Goal: Task Accomplishment & Management: Use online tool/utility

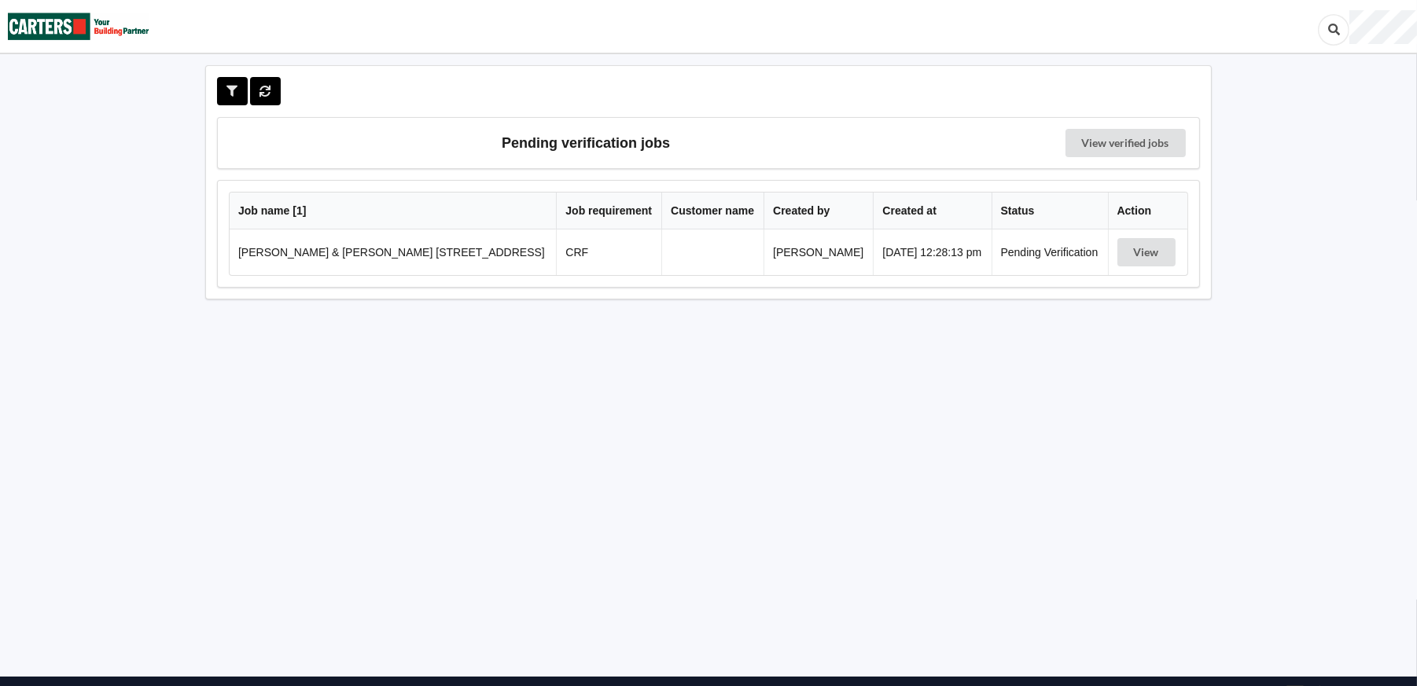
click at [432, 262] on td "[PERSON_NAME] & [PERSON_NAME] [STREET_ADDRESS]" at bounding box center [393, 253] width 326 height 46
click at [431, 256] on td "[PERSON_NAME] & [PERSON_NAME] [STREET_ADDRESS]" at bounding box center [393, 253] width 326 height 46
click at [1134, 257] on button "View" at bounding box center [1146, 252] width 58 height 28
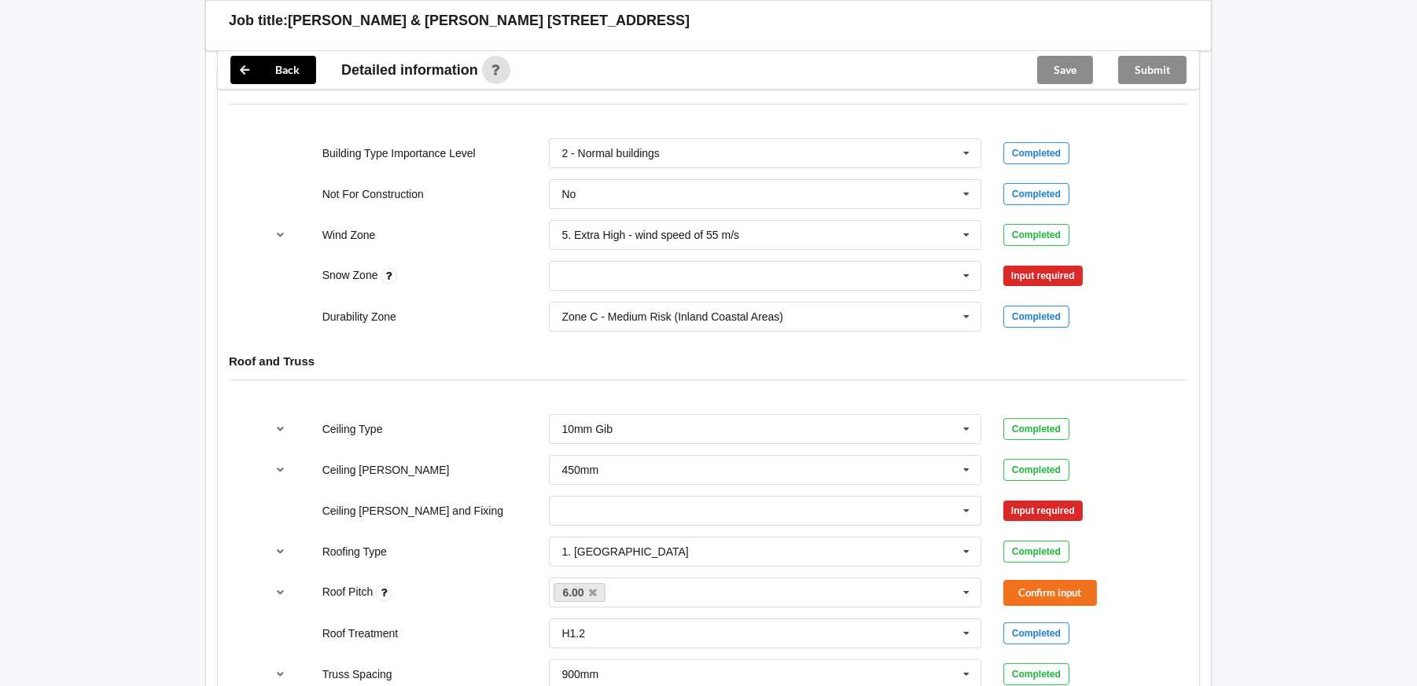
scroll to position [629, 0]
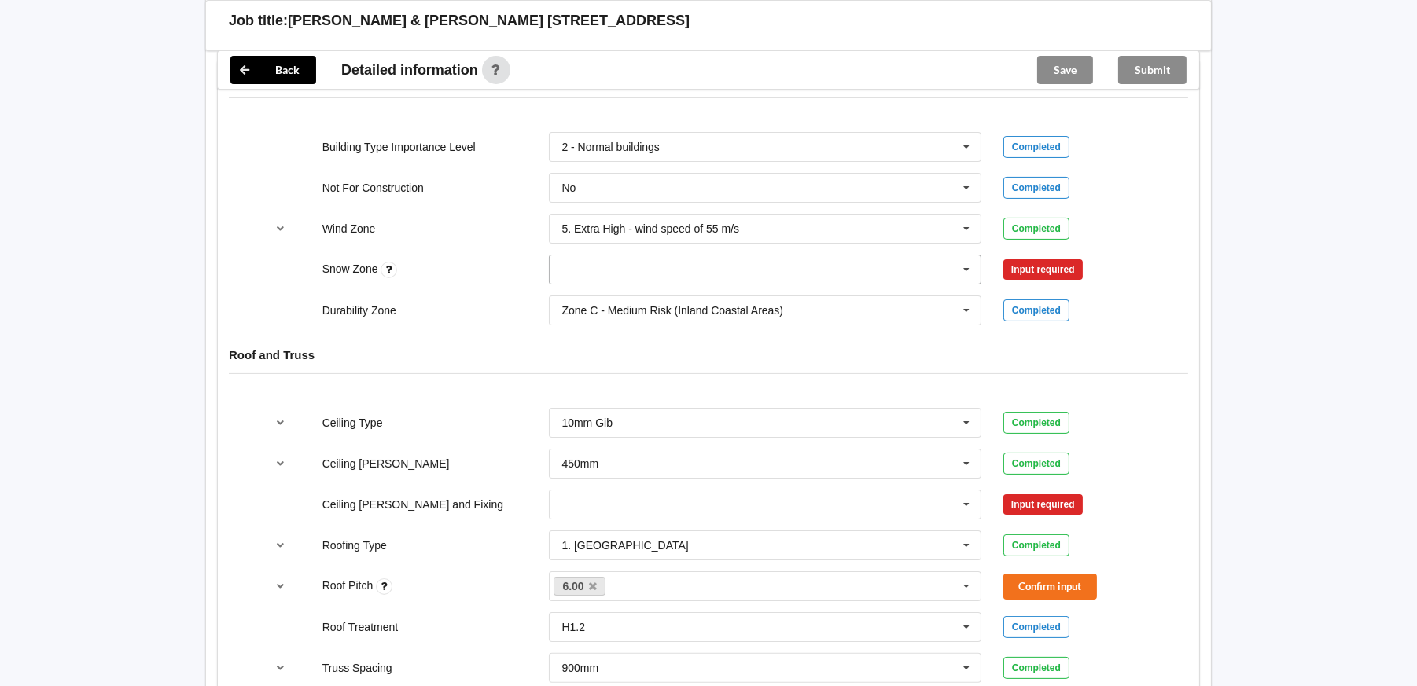
click at [967, 268] on icon at bounding box center [966, 270] width 24 height 29
click at [601, 298] on div "N0" at bounding box center [765, 298] width 431 height 29
click at [1057, 275] on button "Confirm input" at bounding box center [1050, 269] width 94 height 26
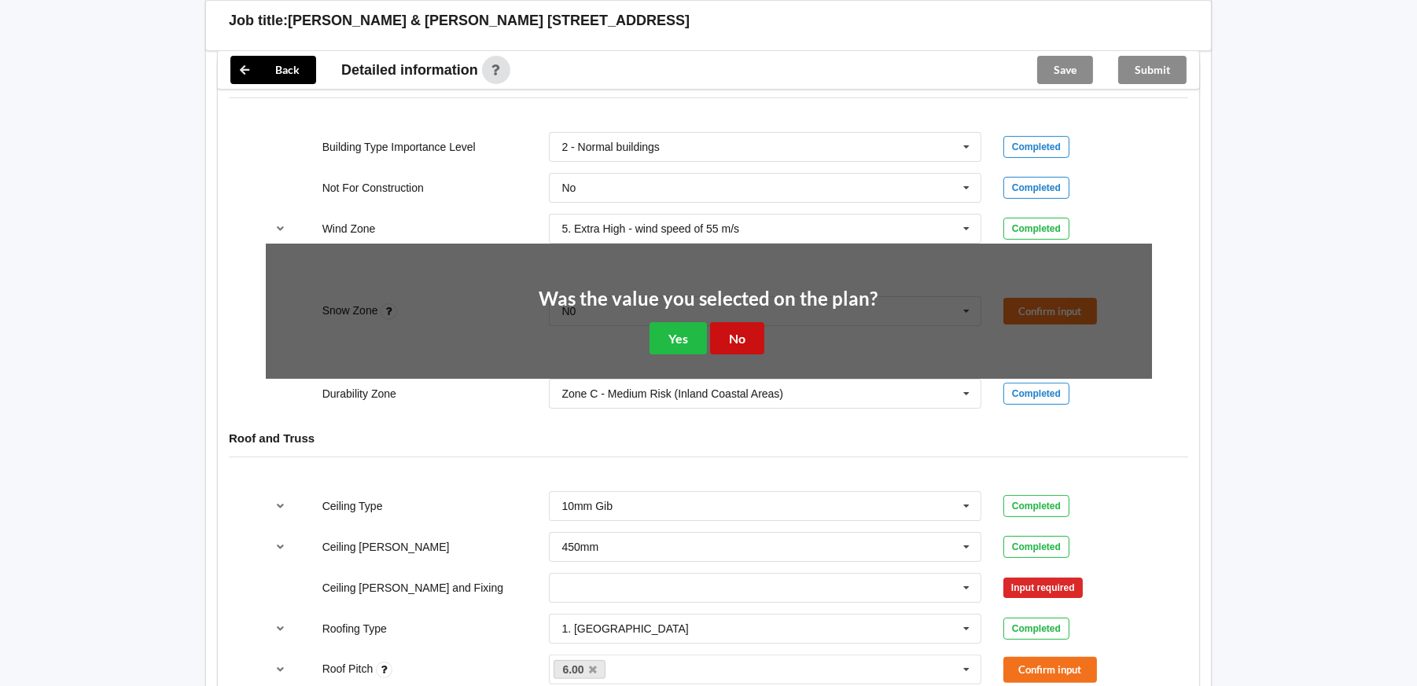
click at [734, 337] on button "No" at bounding box center [737, 338] width 54 height 32
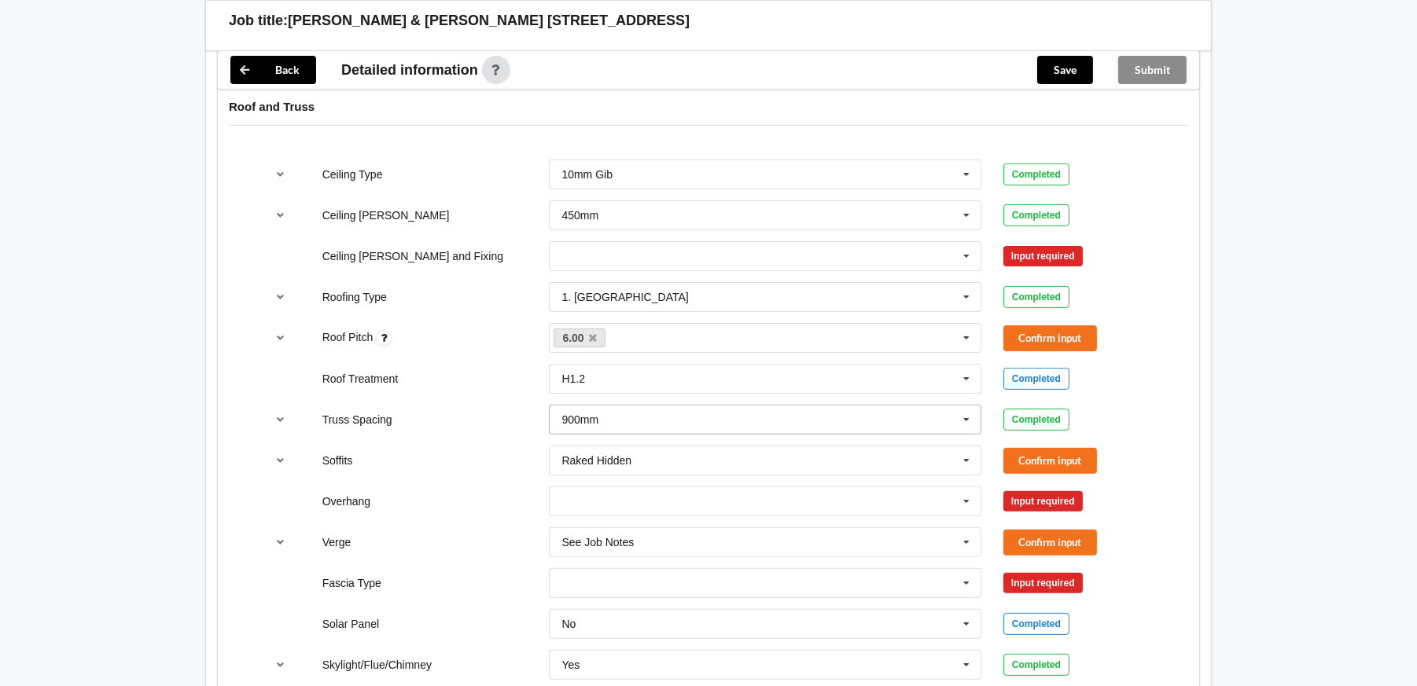
scroll to position [878, 0]
click at [1040, 339] on button "Confirm input" at bounding box center [1050, 338] width 94 height 26
